Goal: Transaction & Acquisition: Purchase product/service

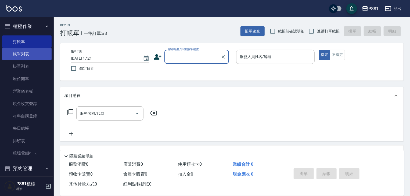
click at [35, 53] on link "帳單列表" at bounding box center [26, 54] width 49 height 12
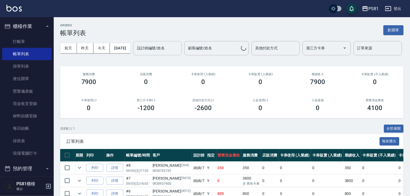
click at [136, 53] on input "設計師編號/姓名" at bounding box center [158, 48] width 44 height 9
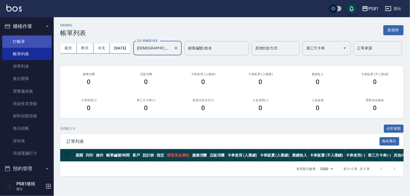
type input "[DEMOGRAPHIC_DATA]-2"
click at [21, 44] on link "打帳單" at bounding box center [26, 41] width 49 height 12
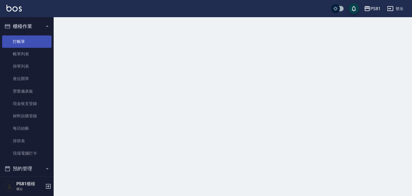
click at [21, 42] on link "打帳單" at bounding box center [26, 41] width 49 height 12
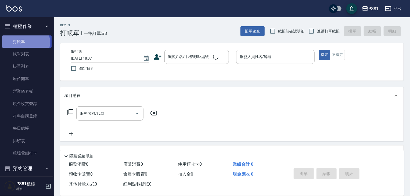
click at [21, 42] on link "打帳單" at bounding box center [26, 41] width 49 height 12
click at [192, 55] on input "顧客姓名/手機號碼/編號" at bounding box center [193, 56] width 52 height 9
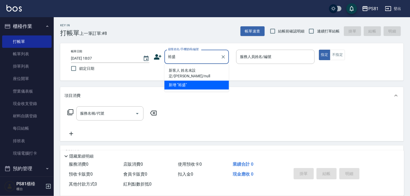
click at [194, 70] on li "新客人 姓名未設定/[PERSON_NAME]/null" at bounding box center [196, 73] width 64 height 15
type input "新客人 姓名未設定/[PERSON_NAME]/null"
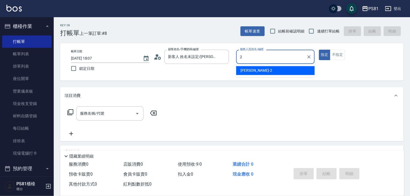
type input "2"
type button "true"
type input "[DEMOGRAPHIC_DATA]-2"
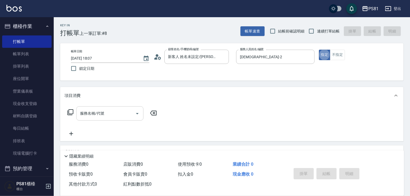
click at [112, 109] on input "服務名稱/代號" at bounding box center [106, 113] width 54 height 9
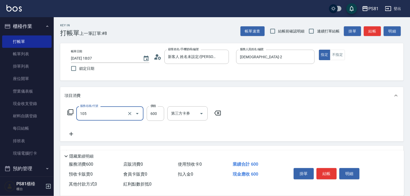
type input "A級洗剪600(105)"
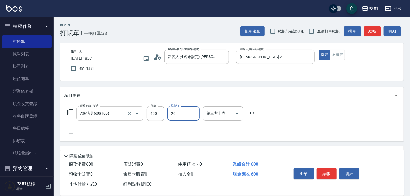
type input "[PERSON_NAME]-20"
drag, startPoint x: 323, startPoint y: 125, endPoint x: 336, endPoint y: 158, distance: 35.9
click at [326, 129] on div "服務名稱/代號 A級洗剪600(105) 服務名稱/代號 價格 600 價格 洗髮-1 [PERSON_NAME]-20 洗髮-1 第三方卡券 第三方卡券" at bounding box center [231, 122] width 343 height 37
click at [325, 175] on button "結帳" at bounding box center [326, 173] width 20 height 11
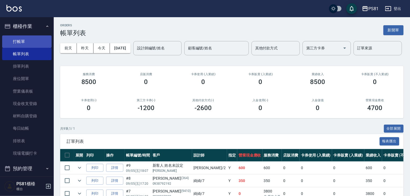
click at [40, 43] on link "打帳單" at bounding box center [26, 41] width 49 height 12
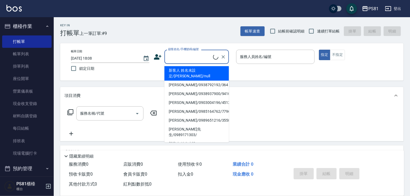
click at [197, 58] on input "顧客姓名/手機號碼/編號" at bounding box center [190, 56] width 46 height 9
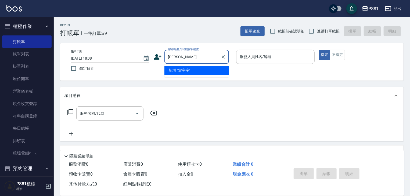
click at [202, 70] on li "新增 "宸宇宇"" at bounding box center [196, 70] width 64 height 9
click at [195, 59] on input "[PERSON_NAME]" at bounding box center [193, 56] width 52 height 9
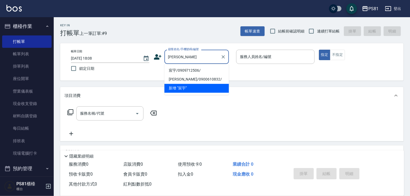
click at [186, 68] on li "宸宇/0909712506/" at bounding box center [196, 70] width 64 height 9
type input "宸宇/0909712506/"
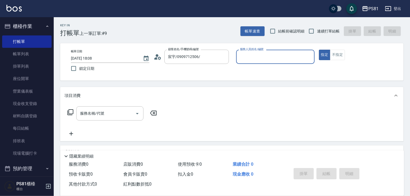
type input "[DEMOGRAPHIC_DATA]-2"
drag, startPoint x: 91, startPoint y: 122, endPoint x: 93, endPoint y: 119, distance: 3.7
click at [92, 121] on div "服務名稱/代號 服務名稱/代號" at bounding box center [112, 121] width 96 height 31
click at [93, 119] on div "服務名稱/代號" at bounding box center [109, 113] width 67 height 14
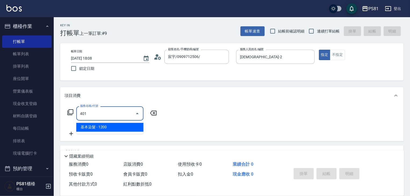
type input "基本染髮(401)"
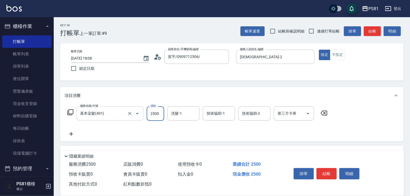
type input "2500"
type input "[PERSON_NAME]-20"
click at [336, 125] on div "服務名稱/代號 基本染髮(401) 服務名稱/代號 價格 2500 價格 洗髮-1 [PERSON_NAME]-20 洗髮-1 技術協助-1 技術協助-1 技…" at bounding box center [231, 122] width 343 height 37
click at [328, 173] on button "結帳" at bounding box center [326, 173] width 20 height 11
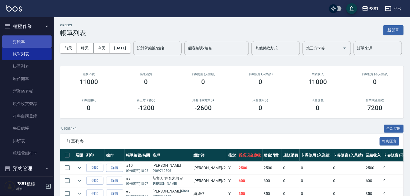
drag, startPoint x: 42, startPoint y: 42, endPoint x: 46, endPoint y: 41, distance: 4.7
click at [42, 42] on link "打帳單" at bounding box center [26, 41] width 49 height 12
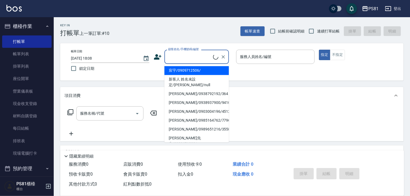
click at [174, 55] on input "顧客姓名/手機號碼/編號" at bounding box center [190, 56] width 46 height 9
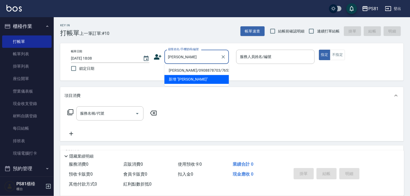
click at [194, 71] on li "[PERSON_NAME]/0908878703/7653" at bounding box center [196, 70] width 64 height 9
type input "[PERSON_NAME]/0908878703/7653"
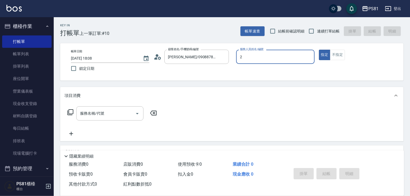
type input "[DEMOGRAPHIC_DATA]-2"
type button "true"
click at [324, 53] on button "指定" at bounding box center [325, 55] width 12 height 10
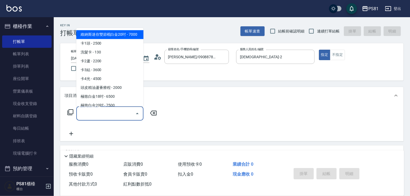
click at [112, 114] on input "服務名稱/代號" at bounding box center [106, 113] width 54 height 9
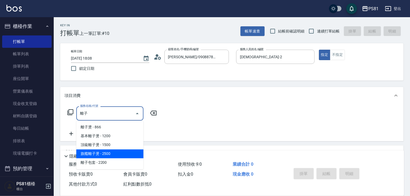
click at [120, 150] on span "旗艦離子燙 - 2500" at bounding box center [109, 154] width 67 height 9
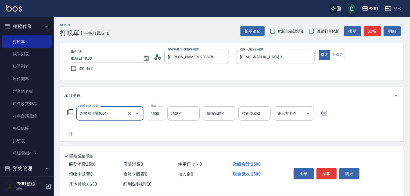
type input "旗艦離子燙(804)"
click at [154, 114] on input "2500" at bounding box center [155, 113] width 17 height 15
type input "4000"
click at [73, 134] on icon at bounding box center [71, 134] width 4 height 4
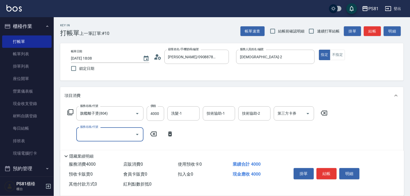
click at [86, 131] on input "服務名稱/代號" at bounding box center [106, 134] width 54 height 9
type input "洗+胺基酸護髮(512)"
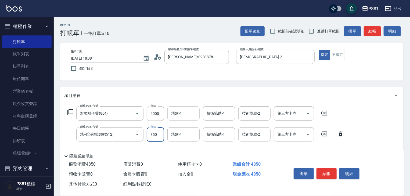
type input "850"
click at [177, 111] on input "洗髮-1" at bounding box center [183, 113] width 27 height 9
type input "[PERSON_NAME]-20"
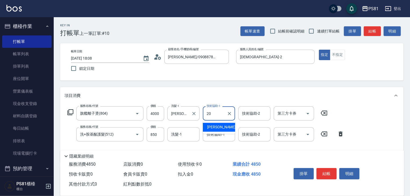
type input "[PERSON_NAME]-20"
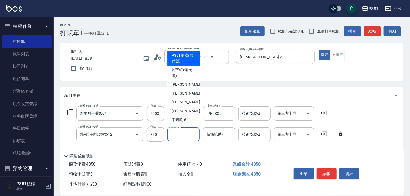
click at [192, 132] on input "洗髮-1" at bounding box center [183, 134] width 27 height 9
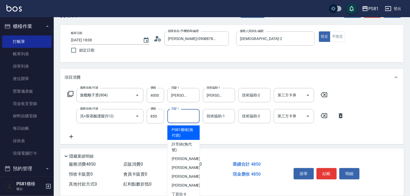
scroll to position [27, 0]
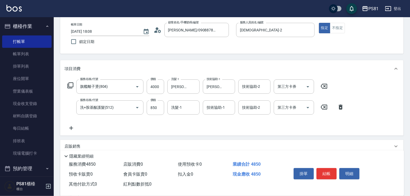
click at [215, 128] on div "服務名稱/代號 旗艦離子燙(804) 服務名稱/代號 價格 4000 價格 洗髮-1 [PERSON_NAME]-20 洗髮-1 技術協助-1 [PERSON…" at bounding box center [205, 105] width 283 height 52
click at [164, 103] on div "服務名稱/代號 洗+胺基酸護髮(512) 服務名稱/代號 價格 850 價格 洗髮-1 洗髮-1 技術協助-1 技術協助-1 技術協助-2 技術協助-2 第三…" at bounding box center [205, 107] width 283 height 15
click at [170, 104] on input "洗髮-1" at bounding box center [183, 107] width 27 height 9
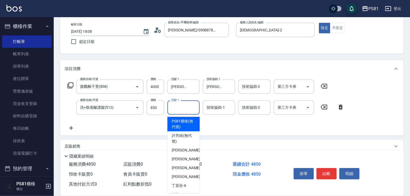
click at [216, 121] on div "服務名稱/代號 旗艦離子燙(804) 服務名稱/代號 價格 4000 價格 洗髮-1 [PERSON_NAME]-20 洗髮-1 技術協助-1 [PERSON…" at bounding box center [205, 105] width 283 height 52
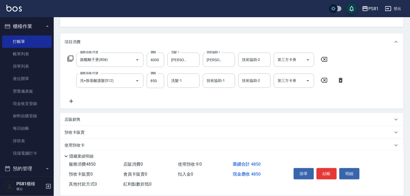
scroll to position [86, 0]
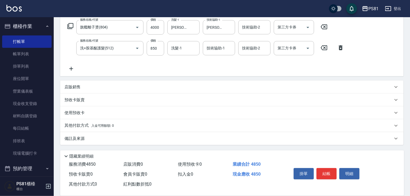
drag, startPoint x: 124, startPoint y: 127, endPoint x: 121, endPoint y: 128, distance: 2.8
click at [124, 127] on div "其他付款方式 入金可用餘額: 0" at bounding box center [228, 126] width 328 height 6
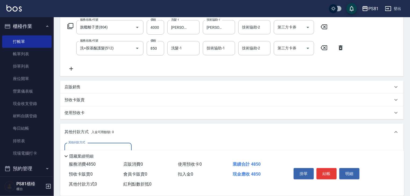
scroll to position [0, 0]
click at [96, 143] on div "其他付款方式" at bounding box center [97, 150] width 67 height 14
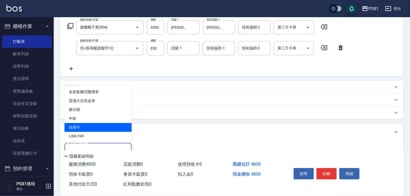
click at [90, 125] on span "信用卡" at bounding box center [97, 127] width 67 height 9
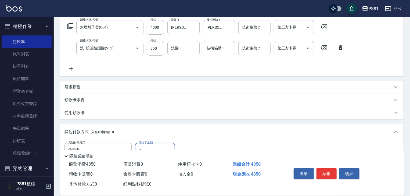
type input "信用卡"
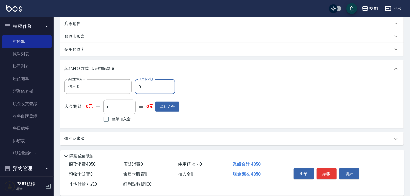
scroll to position [150, 0]
click at [152, 87] on input "0" at bounding box center [155, 86] width 40 height 15
type input "4850"
click at [227, 119] on div "其他付款方式 信用卡 其他付款方式 信用卡金額 4850 信用卡金額 入金剩餘： 0元 0 ​ 整筆扣入金 0元 異動入金" at bounding box center [231, 101] width 335 height 44
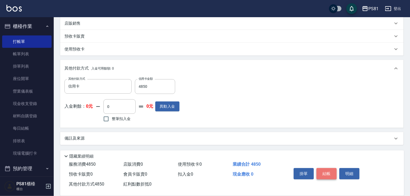
click at [333, 169] on button "結帳" at bounding box center [326, 173] width 20 height 11
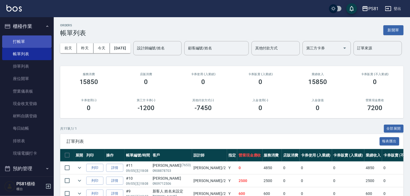
click at [38, 38] on link "打帳單" at bounding box center [26, 41] width 49 height 12
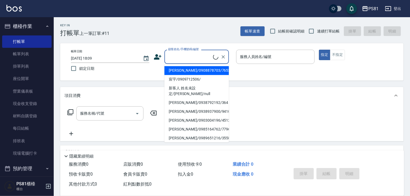
click at [193, 59] on input "顧客姓名/手機號碼/編號" at bounding box center [190, 56] width 46 height 9
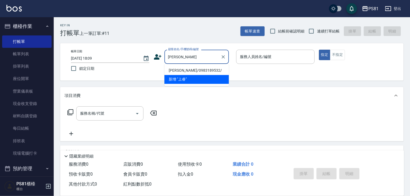
click at [186, 70] on li "[PERSON_NAME]/0983189532/" at bounding box center [196, 70] width 64 height 9
type input "[PERSON_NAME]/0983189532/"
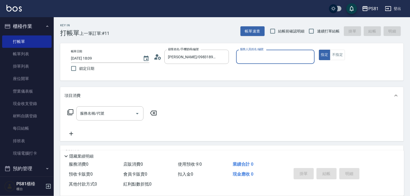
type input "[DEMOGRAPHIC_DATA]-2"
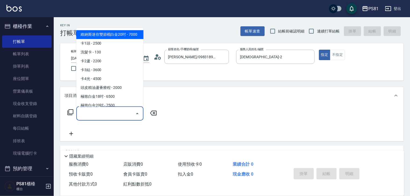
click at [122, 112] on input "服務名稱/代號" at bounding box center [106, 113] width 54 height 9
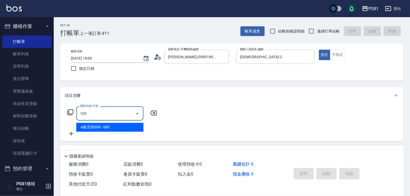
type input "A級洗剪600(105)"
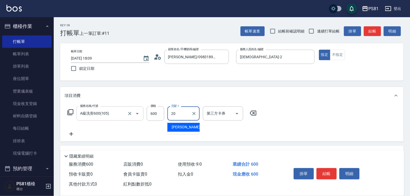
type input "[PERSON_NAME]-20"
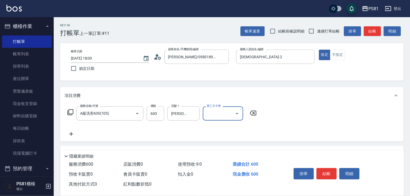
drag, startPoint x: 290, startPoint y: 131, endPoint x: 299, endPoint y: 139, distance: 12.0
click at [295, 135] on div "服務名稱/代號 A級洗剪600(105) 服務名稱/代號 價格 600 價格 洗髮-1 [PERSON_NAME]-20 洗髮-1 第三方卡券 第三方卡券" at bounding box center [231, 122] width 343 height 37
click at [320, 168] on button "結帳" at bounding box center [326, 173] width 20 height 11
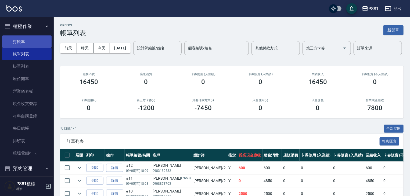
click at [32, 38] on link "打帳單" at bounding box center [26, 41] width 49 height 12
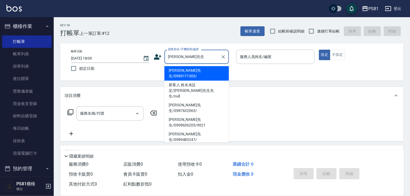
click at [197, 71] on li "[PERSON_NAME]先生/0989171303/" at bounding box center [196, 73] width 64 height 15
type input "[PERSON_NAME]先生/0989171303/"
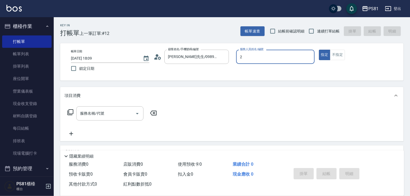
type input "[DEMOGRAPHIC_DATA]-2"
type button "true"
click at [107, 104] on div "項目消費 服務名稱/代號 服務名稱/代號" at bounding box center [231, 114] width 343 height 54
click at [108, 113] on input "服務名稱/代號" at bounding box center [106, 113] width 54 height 9
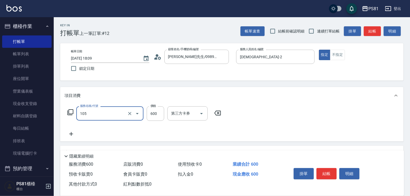
type input "A級洗剪600(105)"
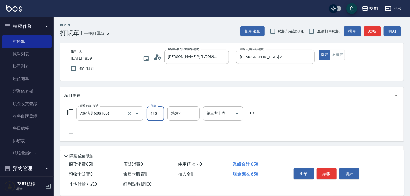
type input "650"
type input "Q比-21"
click at [290, 131] on div "服務名稱/代號 A級洗剪600(105) 服務名稱/代號 價格 650 價格 洗髮-1 Q比-21 洗髮-1 第三方卡券 第三方卡券" at bounding box center [231, 122] width 343 height 37
click at [328, 173] on button "結帳" at bounding box center [326, 173] width 20 height 11
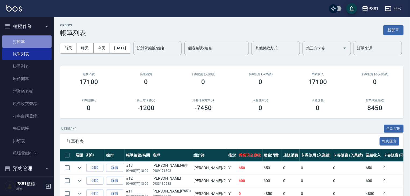
click at [34, 36] on link "打帳單" at bounding box center [26, 41] width 49 height 12
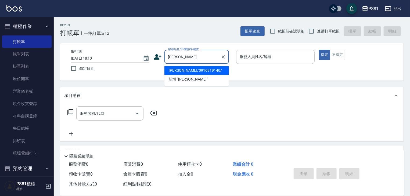
click at [189, 68] on li "[PERSON_NAME]/0916919140/" at bounding box center [196, 70] width 64 height 9
type input "[PERSON_NAME]/0916919140/"
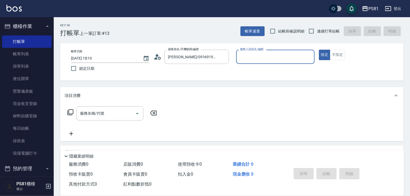
type input "[DEMOGRAPHIC_DATA]-2"
click at [93, 117] on input "服務名稱/代號" at bounding box center [106, 113] width 54 height 9
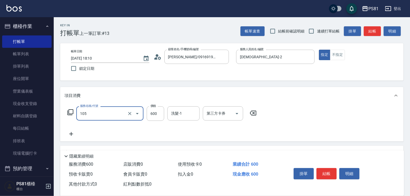
type input "A級洗剪600(105)"
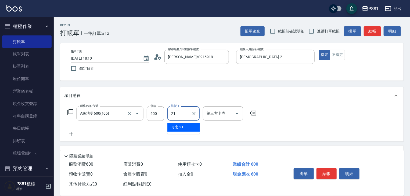
type input "Q比-21"
click at [124, 127] on div "服務名稱/代號 A級洗剪600(105) 服務名稱/代號 價格 600 價格 洗髮-1 Q比-21 洗髮-1 第三方卡券 第三方卡券" at bounding box center [161, 121] width 195 height 31
click at [314, 127] on div "服務名稱/代號 A級洗剪600(105) 服務名稱/代號 價格 600 價格 洗髮-1 Q比-21 洗髮-1 第三方卡券 第三方卡券" at bounding box center [231, 122] width 343 height 37
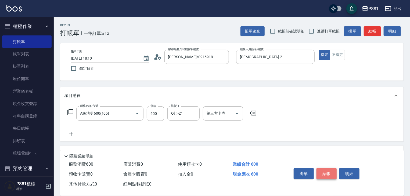
click at [328, 172] on button "結帳" at bounding box center [326, 173] width 20 height 11
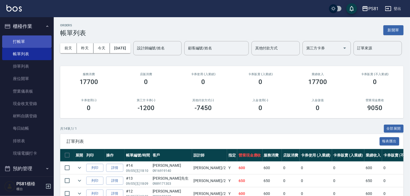
click at [41, 37] on link "打帳單" at bounding box center [26, 41] width 49 height 12
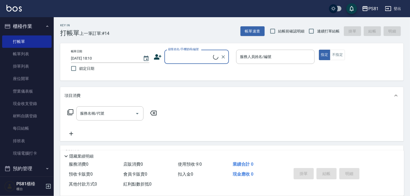
click at [189, 62] on div "顧客姓名/手機號碼/編號" at bounding box center [196, 57] width 64 height 14
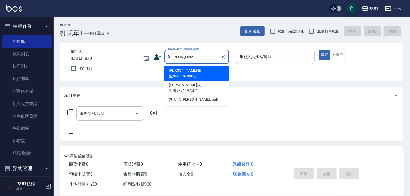
click at [191, 70] on li "[PERSON_NAME]先生/0983828802/" at bounding box center [196, 73] width 64 height 15
type input "[PERSON_NAME]先生/0983828802/"
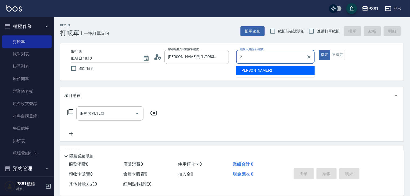
type input "2"
type button "true"
type input "[DEMOGRAPHIC_DATA]-2"
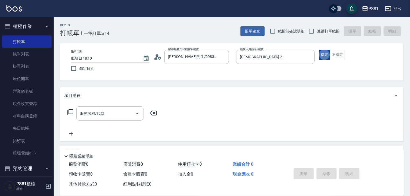
click at [321, 54] on button "指定" at bounding box center [325, 55] width 12 height 10
click at [126, 111] on input "服務名稱/代號" at bounding box center [106, 113] width 54 height 9
type input "0"
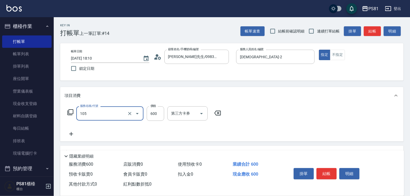
type input "A級洗剪600(105)"
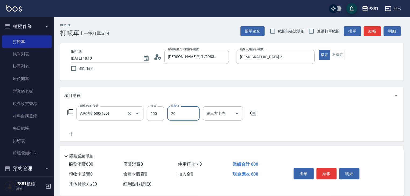
type input "[PERSON_NAME]-20"
drag, startPoint x: 302, startPoint y: 132, endPoint x: 330, endPoint y: 152, distance: 33.7
click at [303, 132] on div "服務名稱/代號 A級洗剪600(105) 服務名稱/代號 價格 600 價格 洗髮-1 [PERSON_NAME]-20 洗髮-1 第三方卡券 第三方卡券" at bounding box center [231, 122] width 343 height 37
click at [332, 175] on button "結帳" at bounding box center [326, 173] width 20 height 11
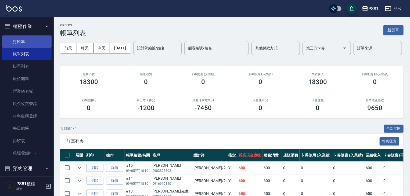
click at [6, 38] on link "打帳單" at bounding box center [26, 41] width 49 height 12
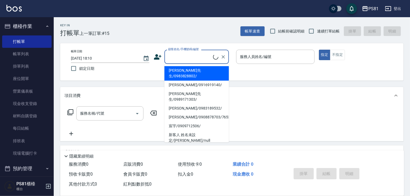
click at [191, 61] on input "顧客姓名/手機號碼/編號" at bounding box center [190, 56] width 46 height 9
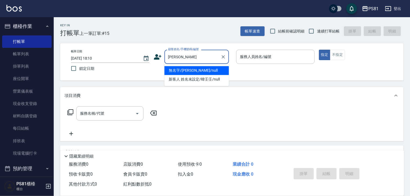
click at [187, 69] on li "無名字/[PERSON_NAME]/null" at bounding box center [196, 70] width 64 height 9
type input "無名字/[PERSON_NAME]/null"
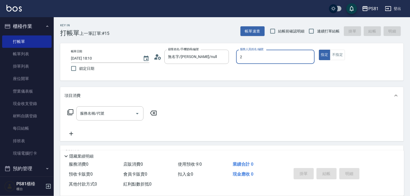
type input "[DEMOGRAPHIC_DATA]-2"
type button "true"
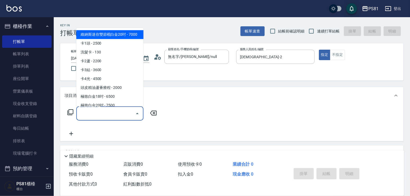
click at [129, 110] on input "服務名稱/代號" at bounding box center [106, 113] width 54 height 9
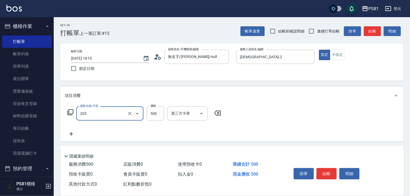
type input "A級單剪400(205)"
drag, startPoint x: 191, startPoint y: 135, endPoint x: 344, endPoint y: 148, distance: 154.2
click at [191, 135] on div "服務名稱/代號 A級單剪400(205) 服務名稱/代號 價格 500 價格 第三方卡券 第三方卡券" at bounding box center [144, 121] width 160 height 31
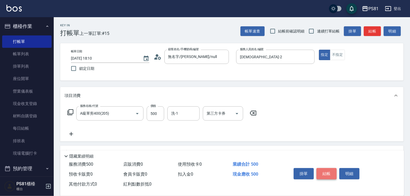
click at [323, 168] on button "結帳" at bounding box center [326, 173] width 20 height 11
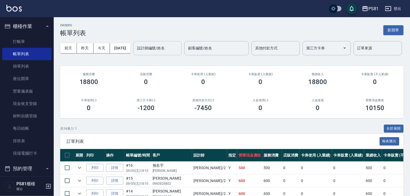
click at [136, 53] on input "設計師編號/姓名" at bounding box center [158, 48] width 44 height 9
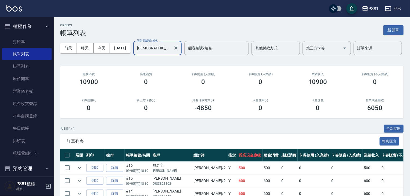
type input "[DEMOGRAPHIC_DATA]-2"
click at [125, 86] on div "0" at bounding box center [146, 82] width 44 height 8
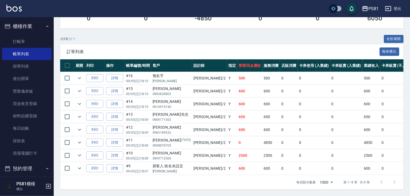
scroll to position [110, 0]
click at [237, 164] on td "600" at bounding box center [249, 168] width 25 height 13
click at [237, 139] on td "0" at bounding box center [249, 142] width 25 height 13
click at [227, 85] on td "Y" at bounding box center [232, 91] width 10 height 13
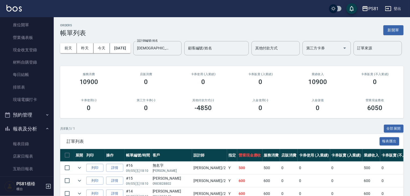
scroll to position [0, 0]
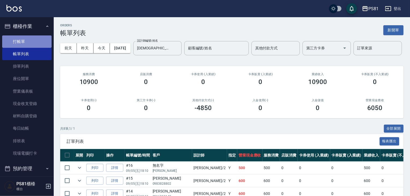
click at [33, 41] on link "打帳單" at bounding box center [26, 41] width 49 height 12
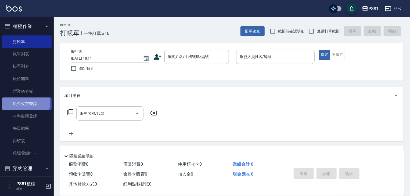
click at [15, 103] on link "現金收支登錄" at bounding box center [26, 103] width 49 height 12
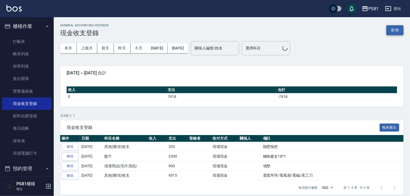
click at [397, 30] on button "新增" at bounding box center [394, 30] width 17 height 10
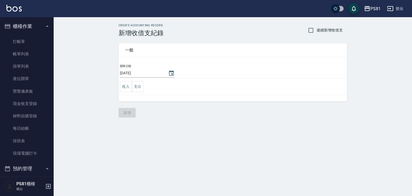
click at [144, 86] on td "收入 支出" at bounding box center [233, 86] width 229 height 17
click at [132, 85] on button "支出" at bounding box center [138, 86] width 12 height 11
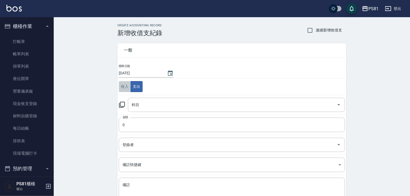
click at [129, 83] on button "收入" at bounding box center [125, 86] width 12 height 11
drag, startPoint x: 128, startPoint y: 82, endPoint x: 146, endPoint y: 102, distance: 27.2
click at [127, 82] on button "收入" at bounding box center [125, 86] width 12 height 11
click at [148, 104] on input "科目" at bounding box center [232, 104] width 204 height 9
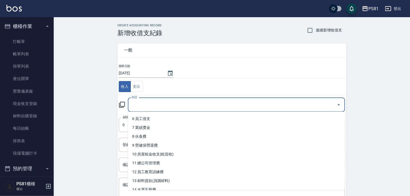
scroll to position [54, 0]
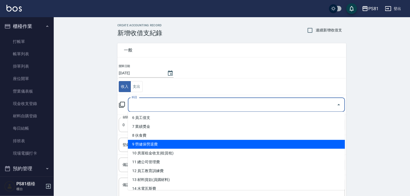
click at [172, 142] on li "9 勞健保勞退費" at bounding box center [236, 144] width 217 height 9
type input "9 勞健保勞退費"
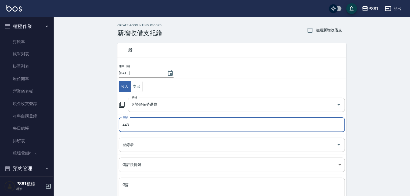
type input "443"
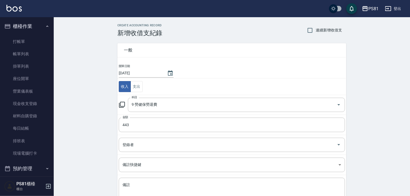
click at [79, 139] on div "CREATE ACCOUNTING RECORD 新增收借支紀錄 連續新增收借支 一般 開單日期 [DATE] 收入 支出 科目 9 勞健保勞退費 科目 金額…" at bounding box center [232, 127] width 356 height 220
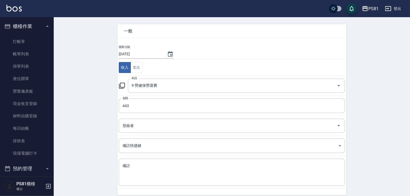
scroll to position [27, 0]
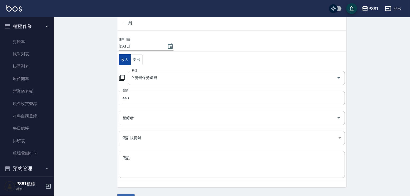
click at [121, 62] on button "收入" at bounding box center [125, 59] width 12 height 11
click at [122, 62] on button "收入" at bounding box center [125, 59] width 12 height 11
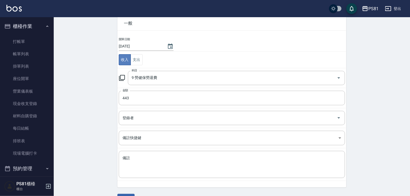
click at [122, 62] on button "收入" at bounding box center [125, 59] width 12 height 11
click at [123, 60] on button "收入" at bounding box center [125, 59] width 12 height 11
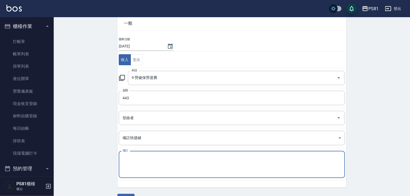
click at [139, 161] on textarea "備註" at bounding box center [231, 164] width 219 height 18
type textarea "t"
type textarea "宸"
type textarea "[PERSON_NAME]女兒補保"
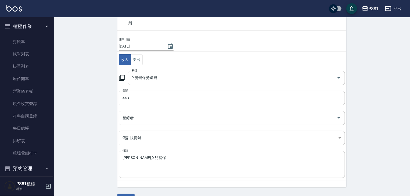
click at [95, 142] on div "CREATE ACCOUNTING RECORD 新增收借支紀錄 連續新增收借支 一般 開單日期 [DATE] 收入 支出 科目 9 勞健保勞退費 科目 金額…" at bounding box center [232, 100] width 356 height 220
click at [129, 57] on button "收入" at bounding box center [125, 59] width 12 height 11
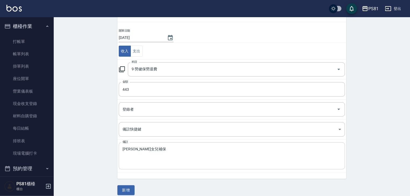
scroll to position [41, 0]
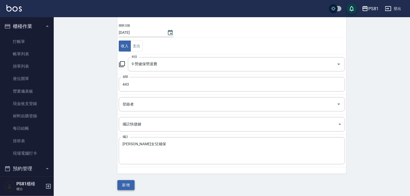
click at [133, 186] on button "新增" at bounding box center [125, 185] width 17 height 10
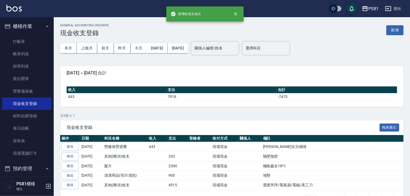
click at [160, 113] on div "GENERAL ACCOUNTING RECORDS 現金收支登錄 新增 本月 上個月 [DATE] [DATE] [DATE] [DATE] [DATE] …" at bounding box center [232, 114] width 356 height 194
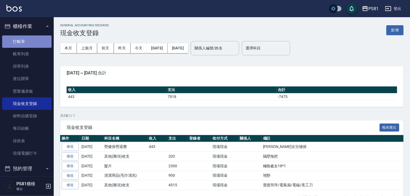
click at [43, 43] on link "打帳單" at bounding box center [26, 41] width 49 height 12
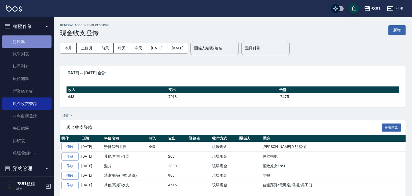
click at [43, 43] on link "打帳單" at bounding box center [26, 41] width 49 height 12
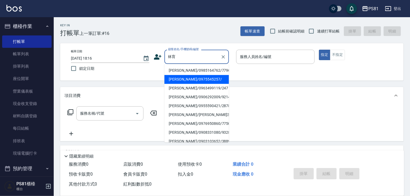
click at [168, 79] on li "[PERSON_NAME]/0975545257/" at bounding box center [196, 79] width 64 height 9
type input "[PERSON_NAME]/0975545257/"
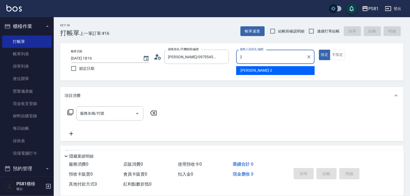
type input "[DEMOGRAPHIC_DATA]-2"
type button "true"
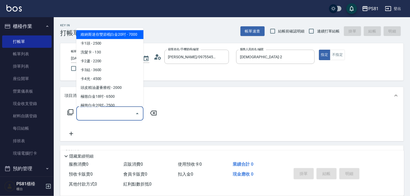
click at [125, 118] on input "服務名稱/代號" at bounding box center [106, 113] width 54 height 9
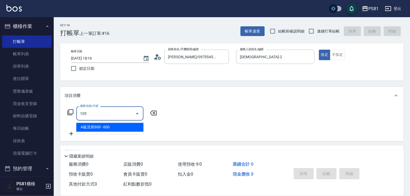
type input "A級洗剪600(105)"
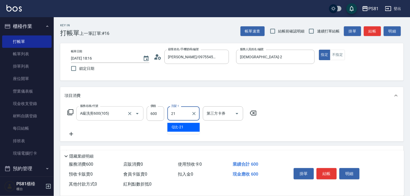
type input "Q比-21"
click at [314, 138] on div "服務名稱/代號 A級洗剪600(105) 服務名稱/代號 價格 600 價格 洗髮-1 Q比-21 洗髮-1 第三方卡券 第三方卡券" at bounding box center [231, 122] width 343 height 37
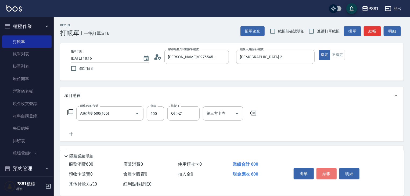
drag, startPoint x: 326, startPoint y: 173, endPoint x: 316, endPoint y: 184, distance: 15.2
click at [327, 173] on button "結帳" at bounding box center [326, 173] width 20 height 11
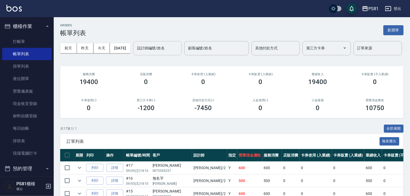
click at [136, 53] on input "設計師編號/姓名" at bounding box center [158, 48] width 44 height 9
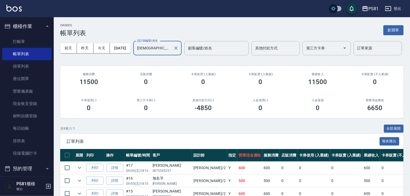
type input "[DEMOGRAPHIC_DATA]-2"
click at [114, 92] on div "服務消費 11500" at bounding box center [88, 79] width 57 height 26
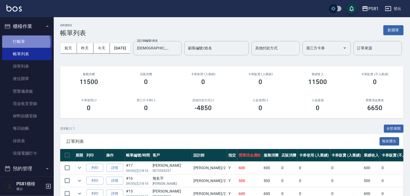
click at [25, 42] on link "打帳單" at bounding box center [26, 41] width 49 height 12
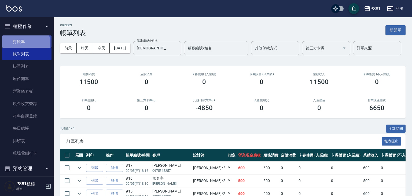
click at [25, 42] on link "打帳單" at bounding box center [26, 41] width 49 height 12
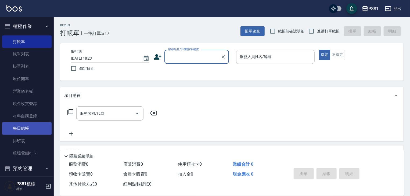
click at [21, 125] on link "每日結帳" at bounding box center [26, 128] width 49 height 12
